Goal: Find contact information: Find contact information

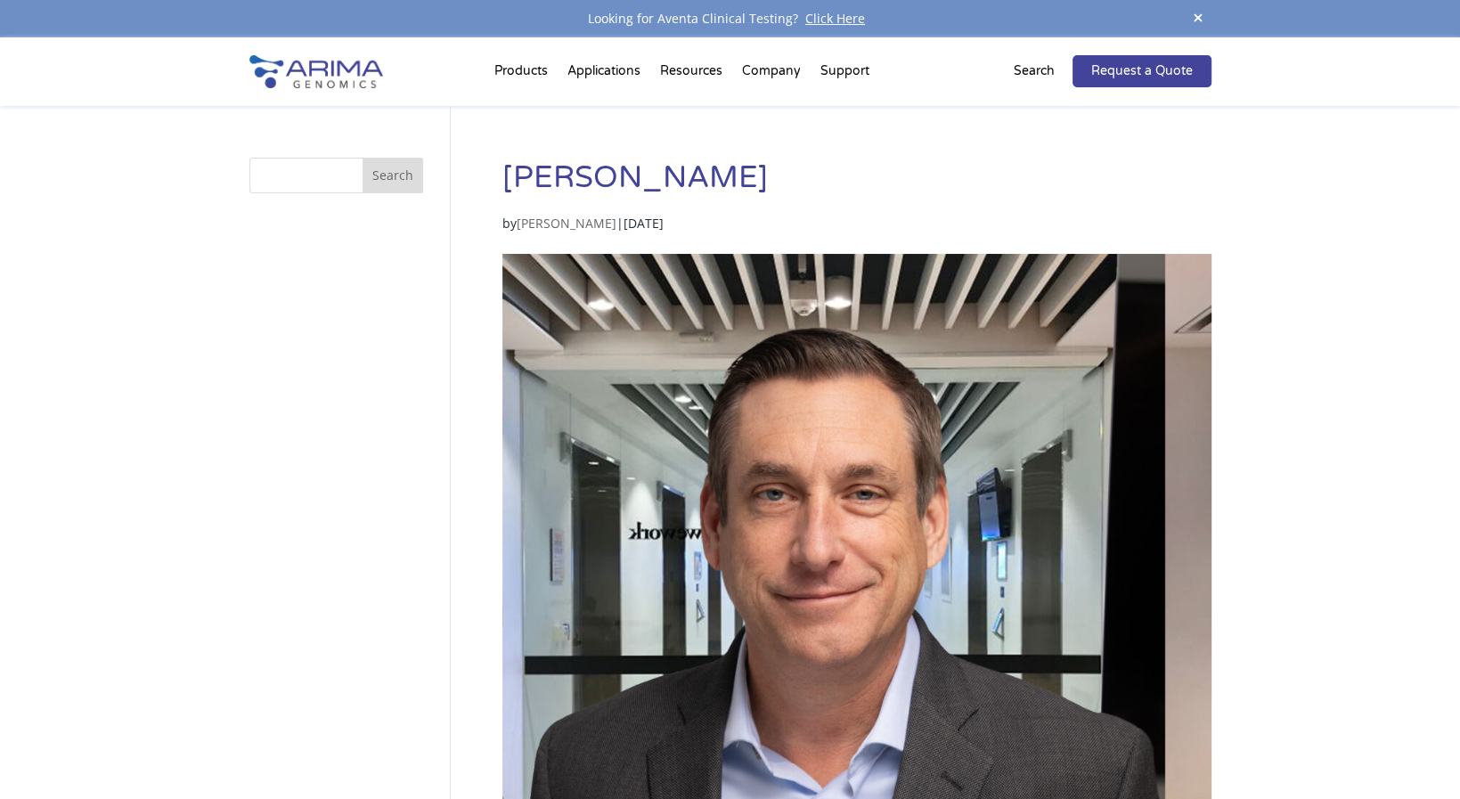
click at [345, 69] on img at bounding box center [316, 71] width 134 height 33
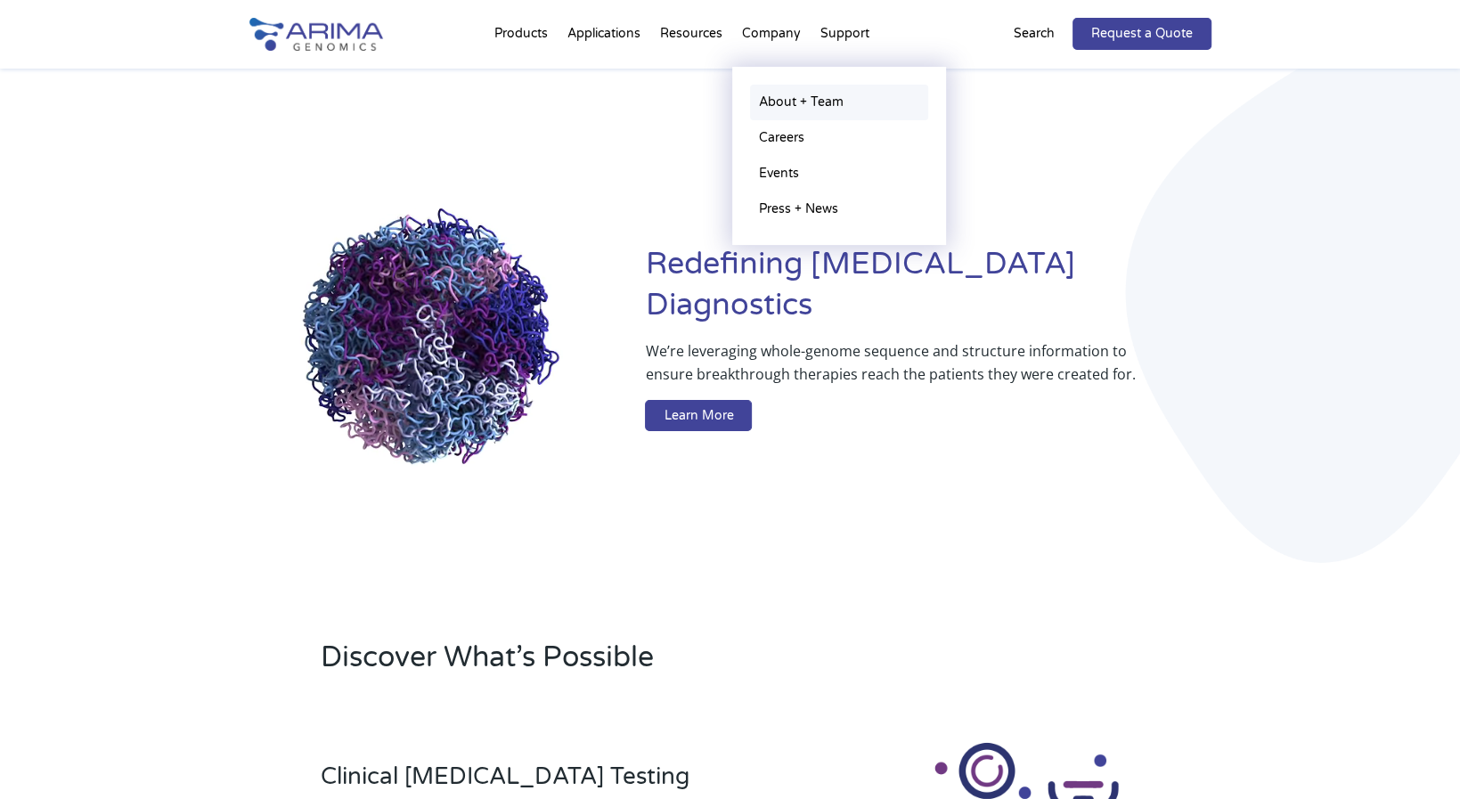
click at [789, 108] on link "About + Team" at bounding box center [839, 103] width 178 height 36
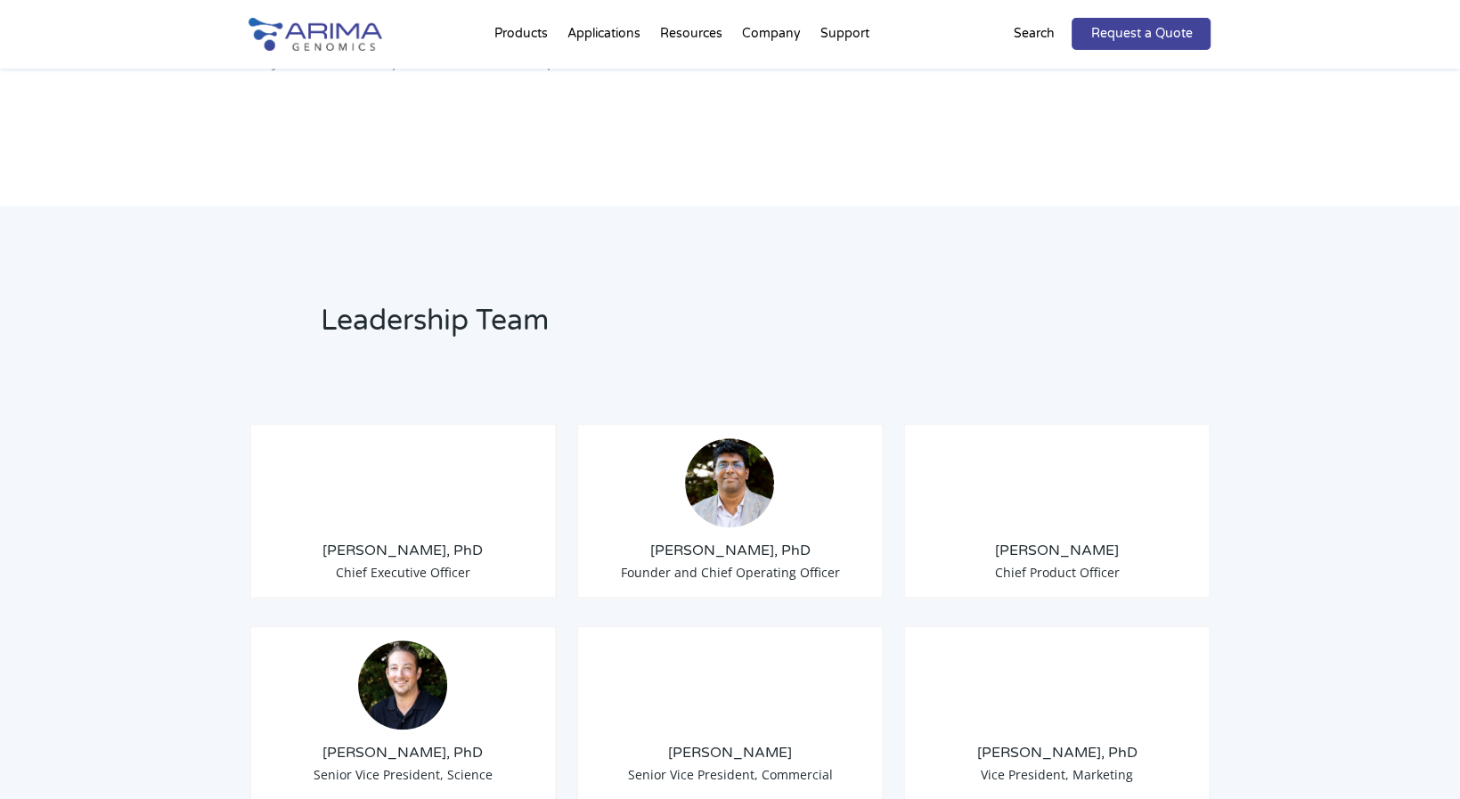
scroll to position [1143, 0]
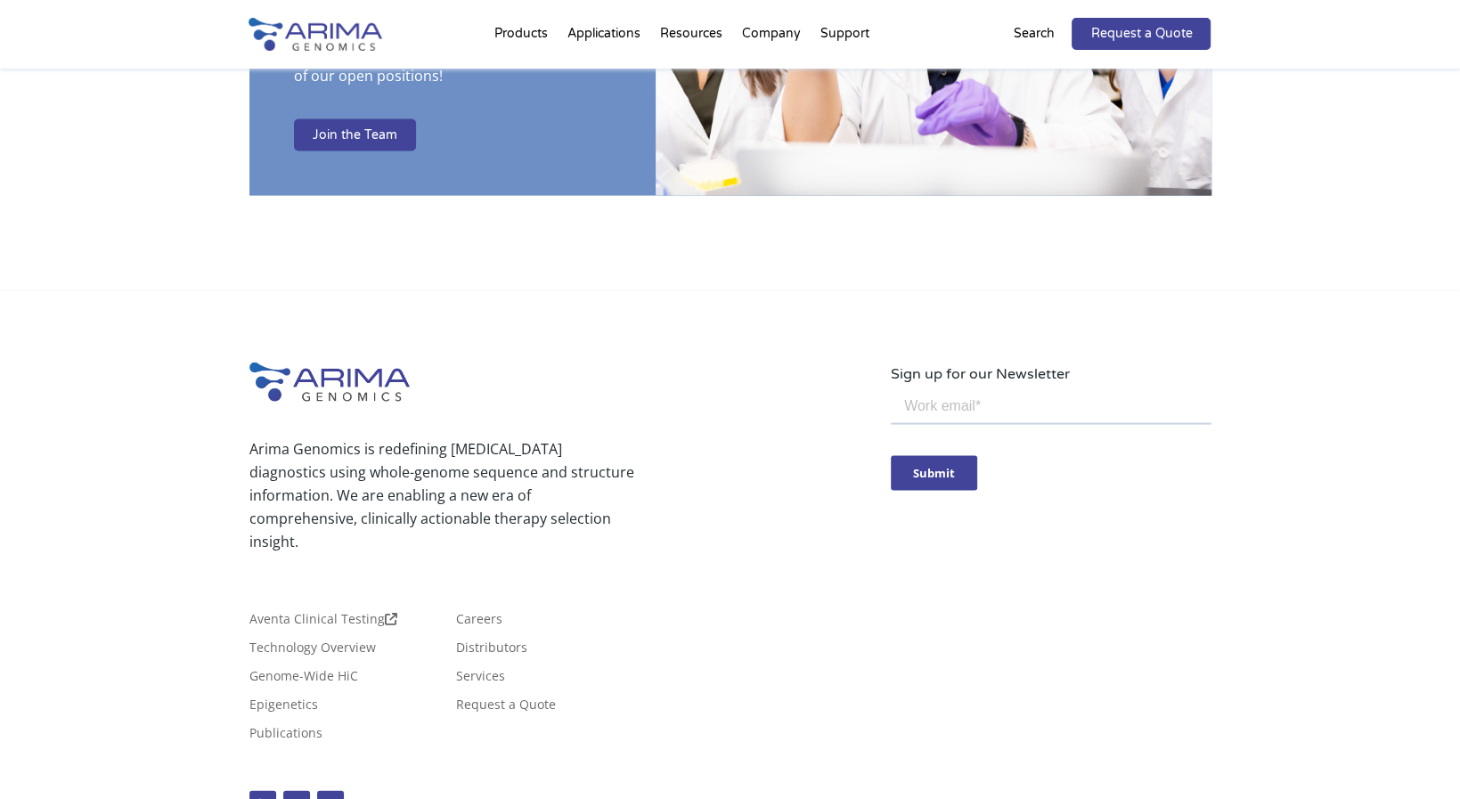
scroll to position [3120, 0]
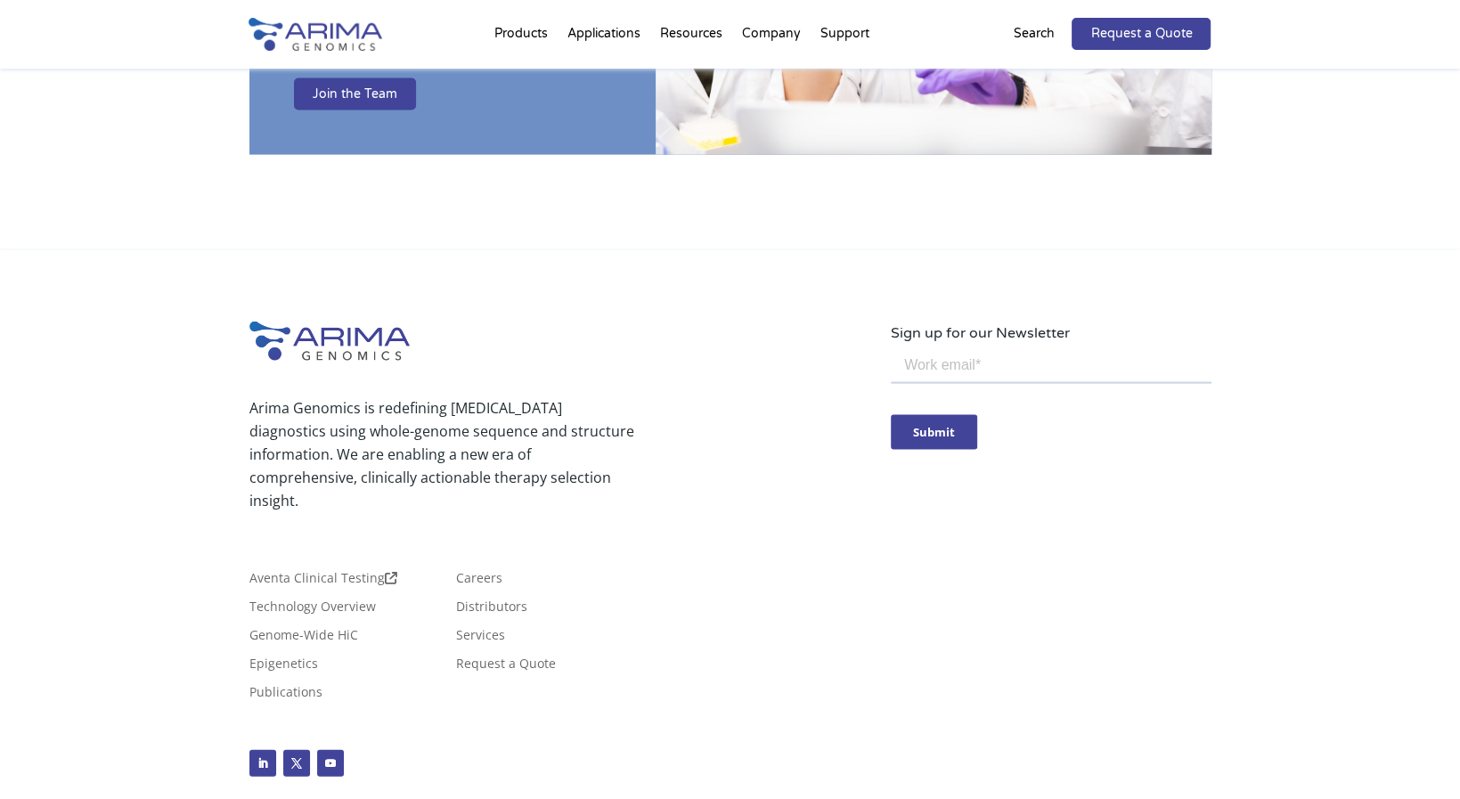
click at [822, 572] on div "Aventa Clinical Testing Technology Overview Genome-Wide HiC Epigenetics Publica…" at bounding box center [570, 643] width 642 height 143
click at [337, 750] on link "Follow" at bounding box center [330, 763] width 27 height 27
